Goal: Task Accomplishment & Management: Complete application form

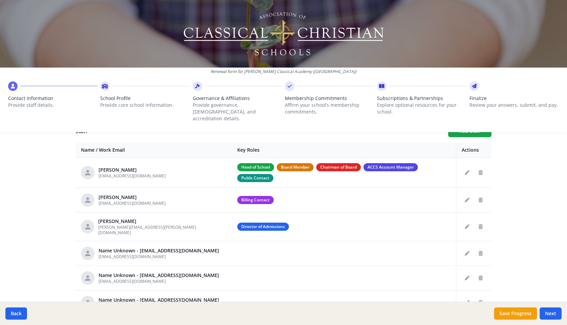
scroll to position [267, 0]
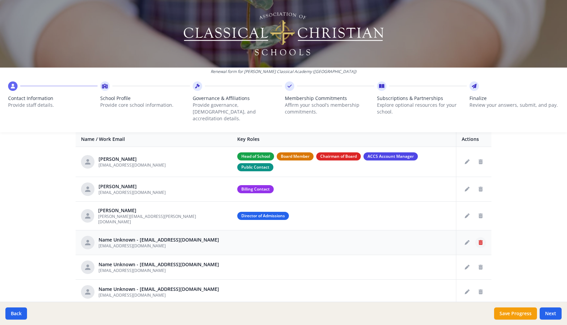
click at [480, 240] on icon "Delete staff" at bounding box center [481, 242] width 4 height 5
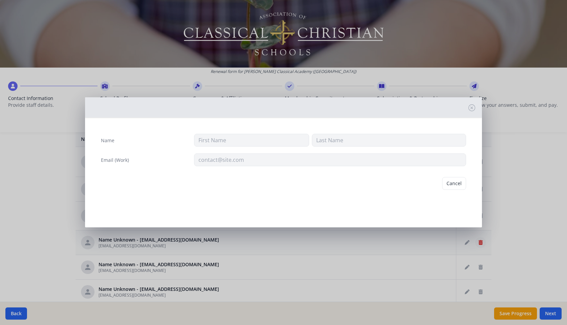
type input "[EMAIL_ADDRESS][DOMAIN_NAME]"
click at [453, 182] on button "Delete" at bounding box center [454, 183] width 23 height 13
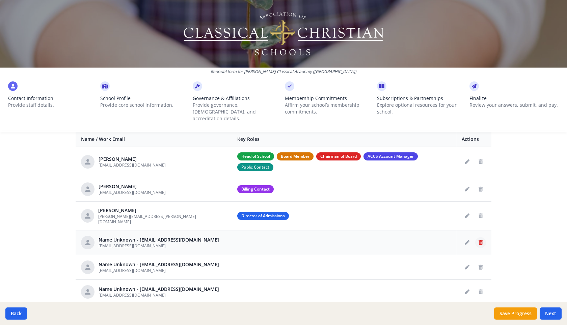
click at [480, 240] on icon "Delete staff" at bounding box center [481, 242] width 4 height 5
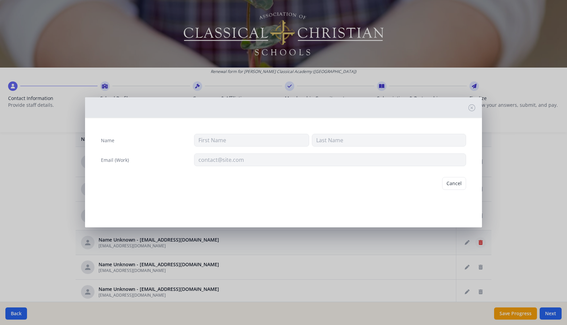
type input "[EMAIL_ADDRESS][DOMAIN_NAME]"
click at [455, 184] on button "Delete" at bounding box center [454, 183] width 23 height 13
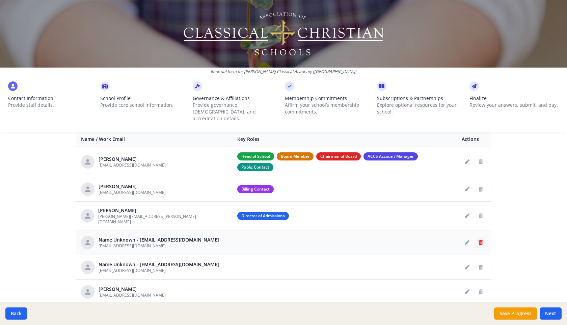
click at [482, 240] on icon "Delete staff" at bounding box center [481, 242] width 4 height 5
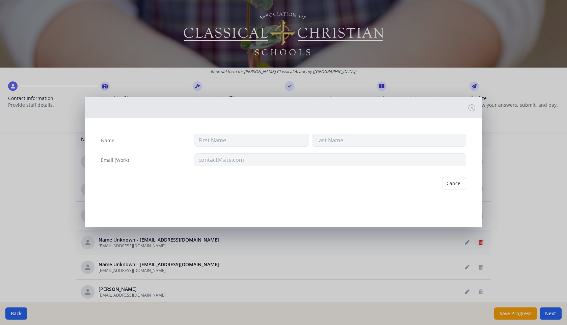
type input "[EMAIL_ADDRESS][DOMAIN_NAME]"
click at [458, 183] on button "Delete" at bounding box center [454, 183] width 23 height 13
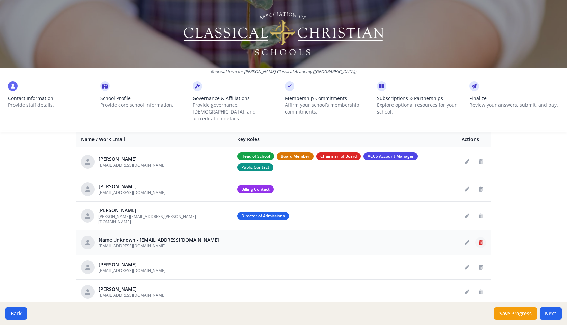
click at [482, 240] on icon "Delete staff" at bounding box center [481, 242] width 4 height 5
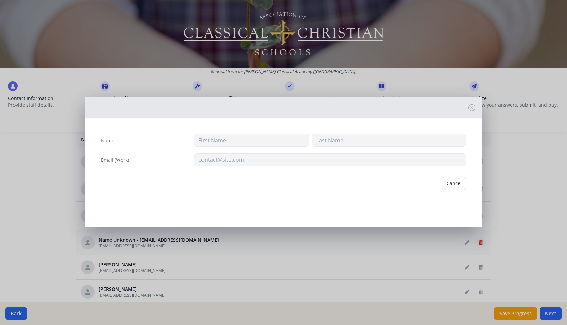
type input "[EMAIL_ADDRESS][DOMAIN_NAME]"
click at [455, 181] on button "Delete" at bounding box center [454, 183] width 23 height 13
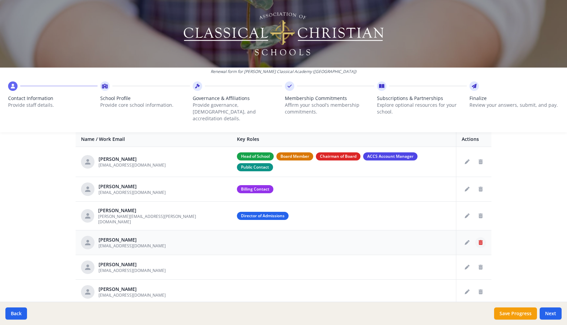
click at [482, 240] on icon "Delete staff" at bounding box center [481, 242] width 4 height 5
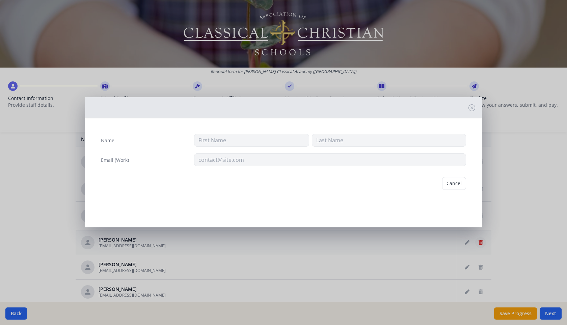
type input "Terra"
type input "Beck"
type input "[EMAIL_ADDRESS][DOMAIN_NAME]"
click at [456, 180] on button "Delete" at bounding box center [454, 183] width 23 height 13
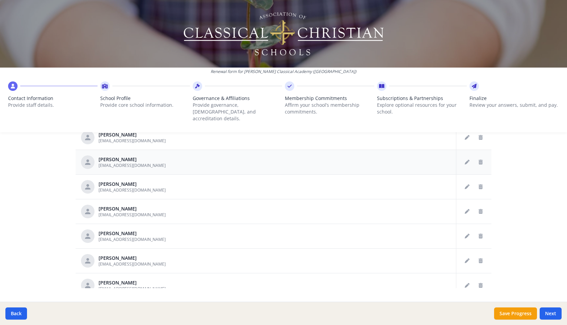
scroll to position [329, 0]
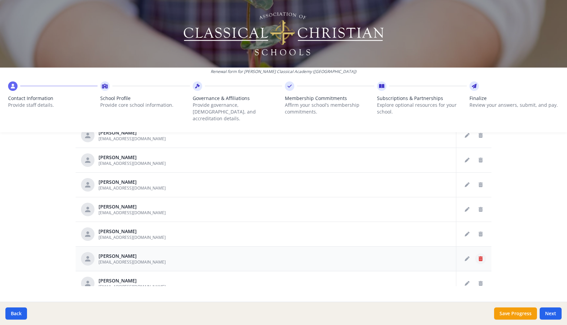
click at [482, 256] on icon "Delete staff" at bounding box center [481, 258] width 4 height 5
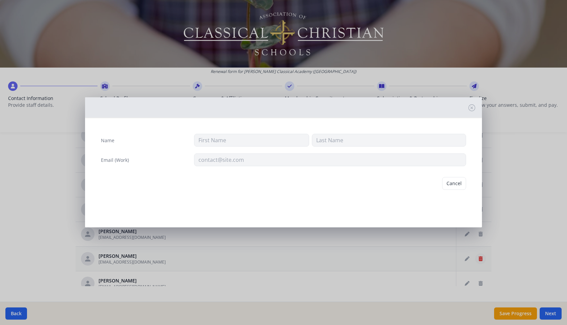
type input "Carole"
type input "Shepherd"
type input "[EMAIL_ADDRESS][DOMAIN_NAME]"
click at [454, 186] on button "Delete" at bounding box center [454, 183] width 23 height 13
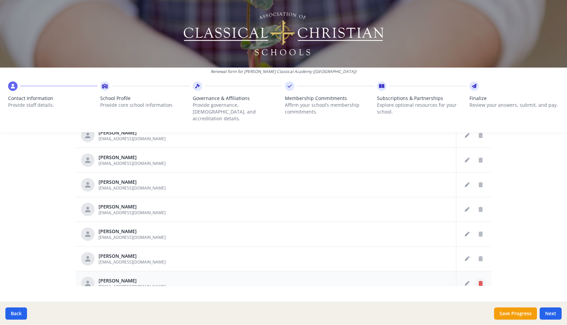
scroll to position [21, 0]
click at [480, 281] on icon "Delete staff" at bounding box center [481, 283] width 4 height 5
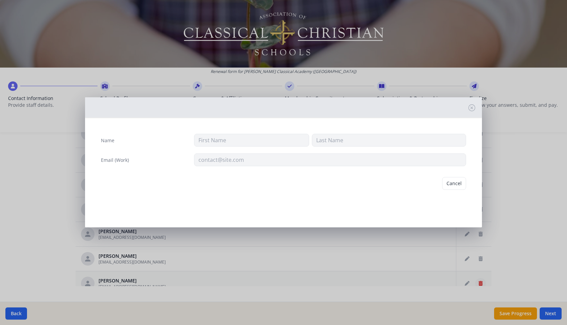
type input "Shannon"
type input "Watts"
type input "[EMAIL_ADDRESS][DOMAIN_NAME]"
click at [457, 182] on button "Delete" at bounding box center [454, 183] width 23 height 13
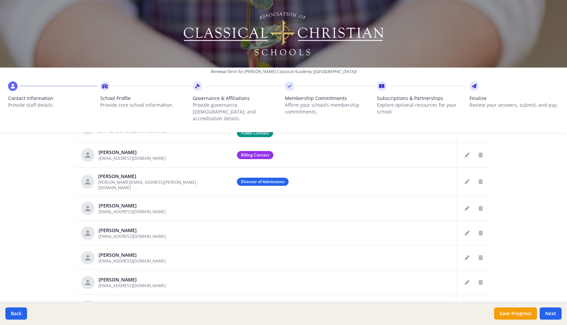
scroll to position [331, 0]
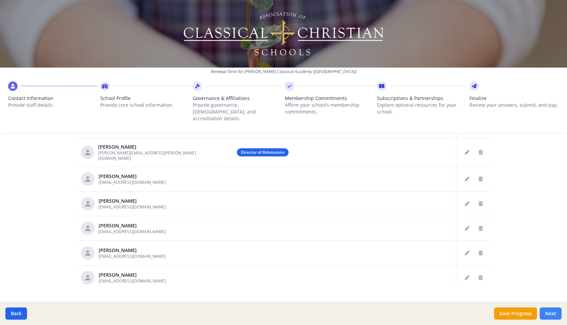
click at [551, 312] on button "Next" at bounding box center [551, 313] width 22 height 12
type input "(828) 719-4463"
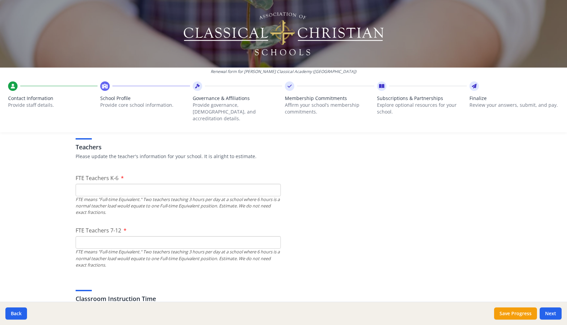
scroll to position [392, 0]
click at [264, 185] on input "FTE Teachers K-6" at bounding box center [178, 191] width 205 height 12
type input "14"
click at [183, 237] on input "FTE Teachers 7-12" at bounding box center [178, 243] width 205 height 12
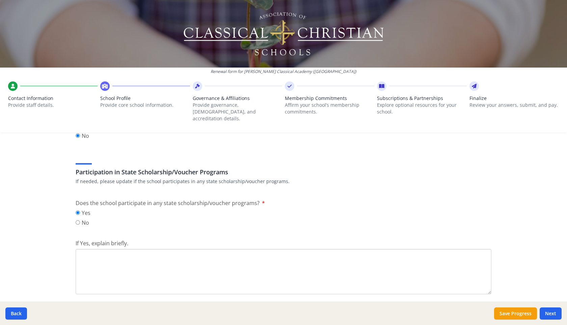
scroll to position [839, 0]
type input "8"
click at [89, 249] on textarea "If Yes, explain briefly." at bounding box center [284, 271] width 416 height 45
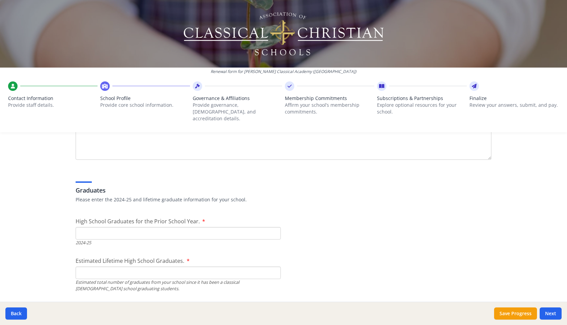
scroll to position [974, 0]
type textarea "Opportunity Scholarship and ESA+"
click at [90, 226] on input "High School Graduates for the Prior School Year." at bounding box center [178, 232] width 205 height 12
type input "4"
click at [95, 266] on input "Estimated Lifetime High School Graduates." at bounding box center [178, 271] width 205 height 12
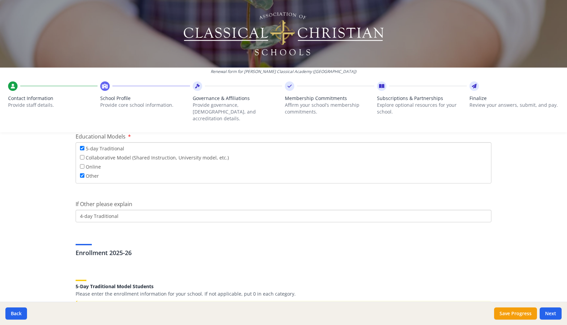
scroll to position [1307, 0]
type input "27"
click at [83, 147] on input "5-day Traditional" at bounding box center [82, 149] width 4 height 4
checkbox input "false"
click at [96, 234] on div "Enrollment 2025-26" at bounding box center [284, 246] width 416 height 24
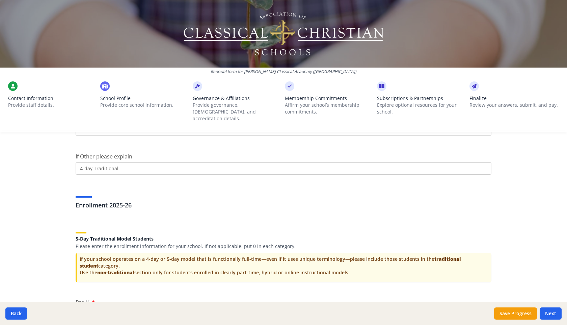
scroll to position [1362, 0]
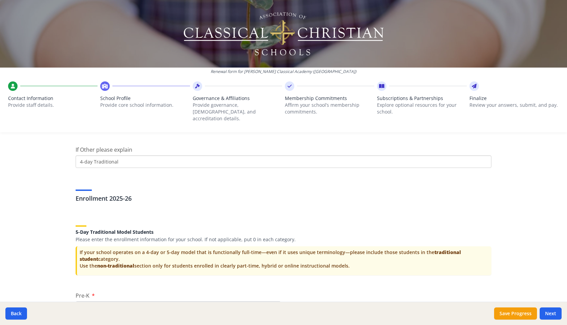
click at [83, 217] on div "5-Day Traditional Model Students Please enter the enrollment information for yo…" at bounding box center [284, 229] width 416 height 25
click at [82, 219] on div "5-Day Traditional Model Students Please enter the enrollment information for yo…" at bounding box center [284, 229] width 416 height 25
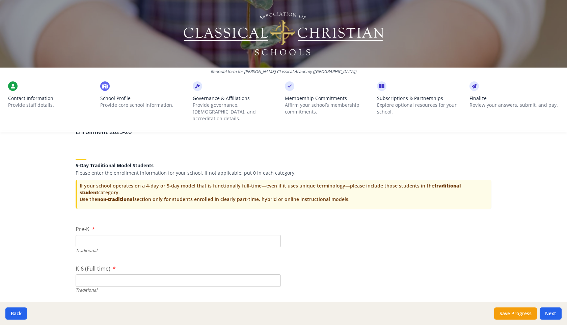
scroll to position [1431, 0]
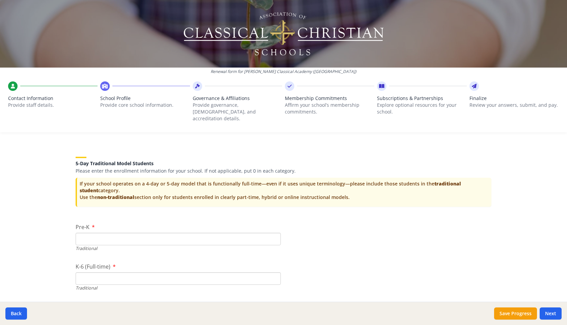
click at [82, 233] on input "Pre-K" at bounding box center [178, 239] width 205 height 12
type input "12"
click at [85, 273] on input "K-6 (Full-time)" at bounding box center [178, 278] width 205 height 12
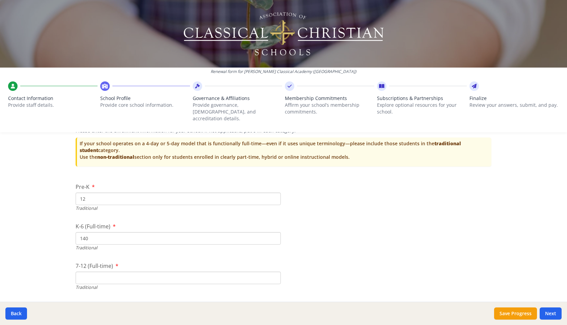
scroll to position [1479, 0]
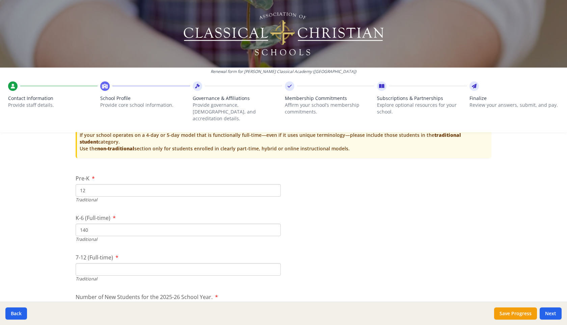
type input "140"
click at [86, 264] on input "7-12 (Full-time)" at bounding box center [178, 269] width 205 height 12
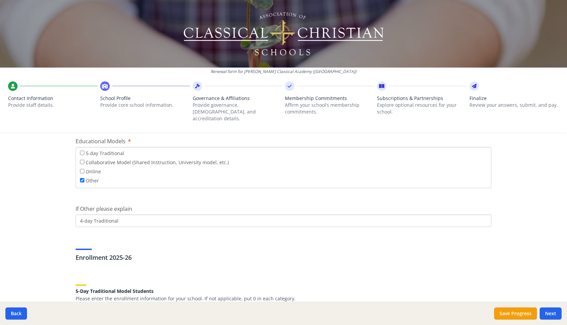
scroll to position [1301, 0]
type input "74"
click at [120, 216] on input "4-day Traditional" at bounding box center [284, 222] width 416 height 12
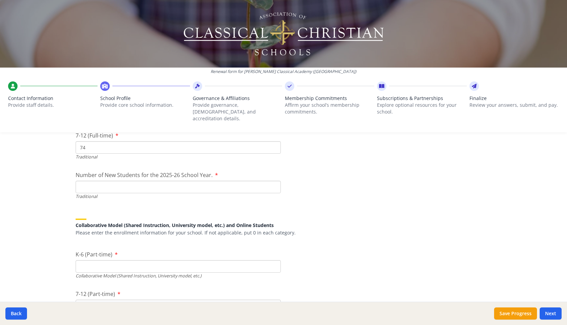
scroll to position [1602, 0]
type input "4-day Traditional and Part Time Band only"
